Goal: Navigation & Orientation: Understand site structure

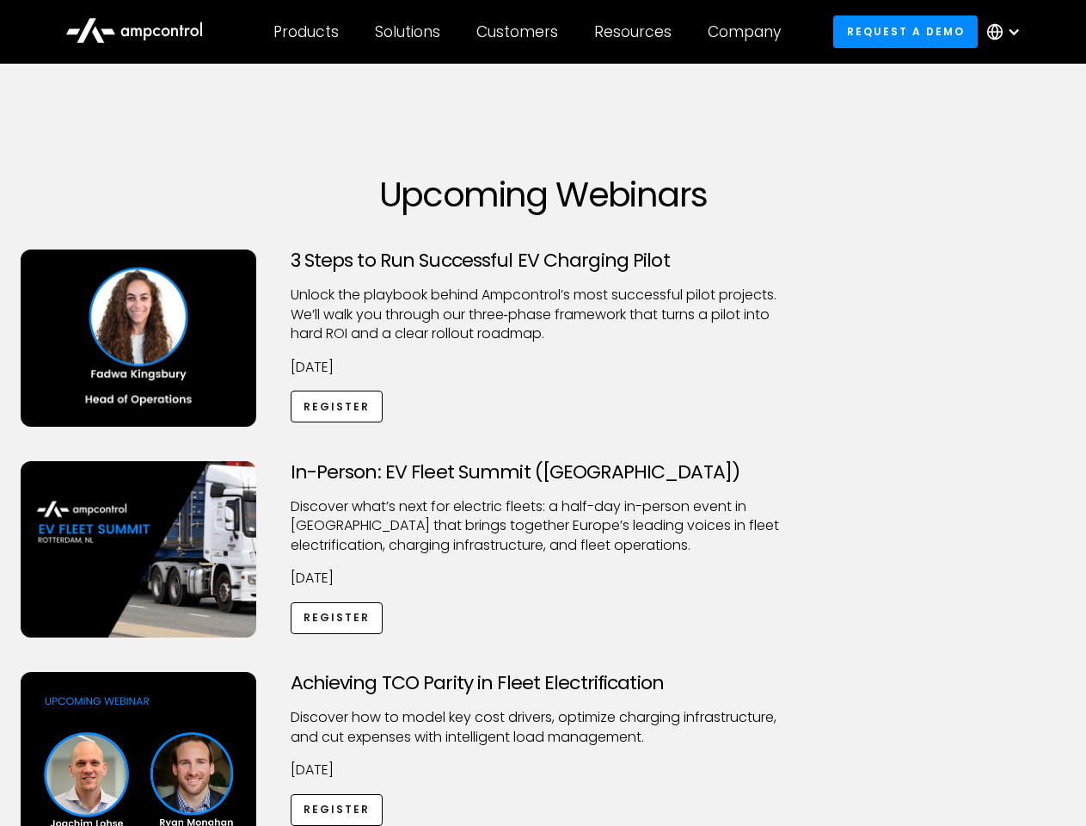
click at [529, 32] on div "Customers" at bounding box center [517, 31] width 82 height 19
click at [305, 32] on div "Products" at bounding box center [305, 31] width 65 height 19
click at [408, 32] on div "Solutions" at bounding box center [407, 31] width 65 height 19
click at [520, 32] on div "Customers" at bounding box center [517, 31] width 82 height 19
click at [636, 32] on div "Resources" at bounding box center [632, 31] width 77 height 19
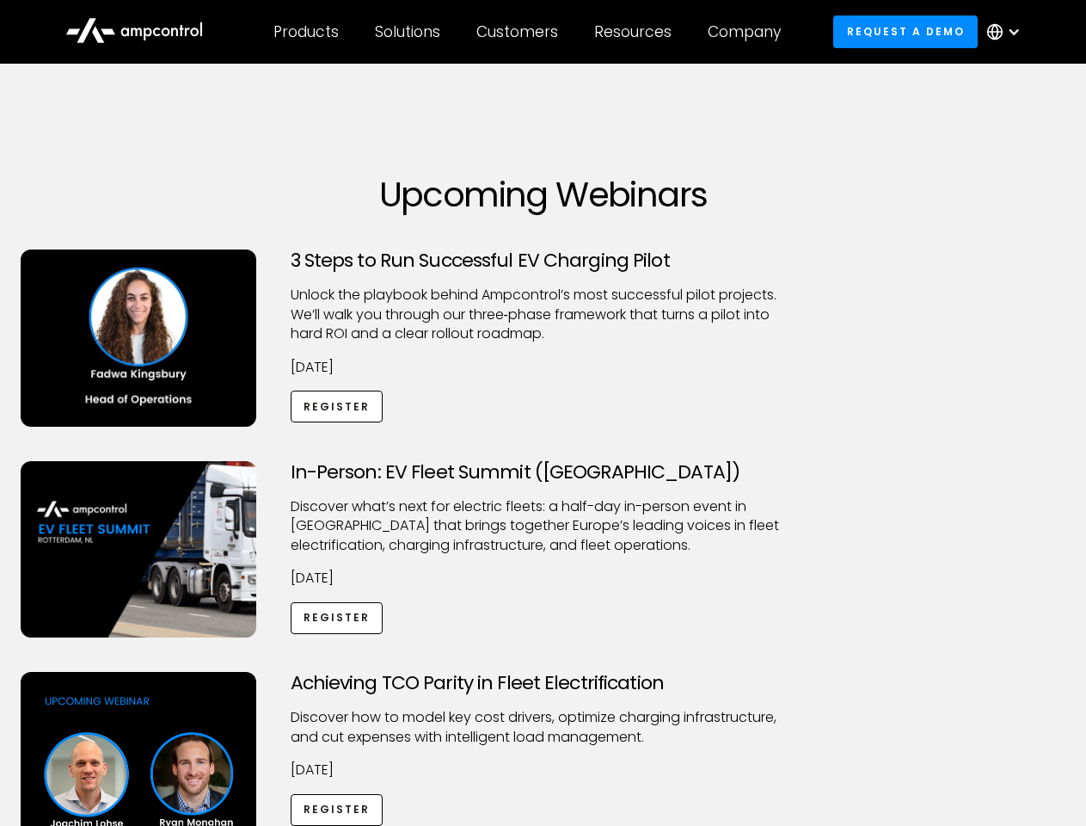
click at [750, 32] on div "Company" at bounding box center [744, 31] width 73 height 19
click at [1008, 32] on div at bounding box center [1014, 32] width 14 height 14
